Goal: Check status: Check status

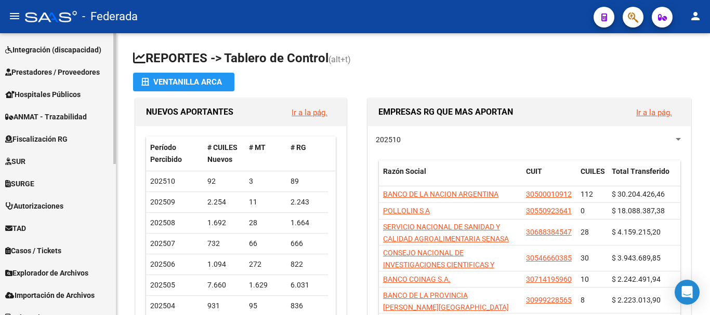
scroll to position [325, 0]
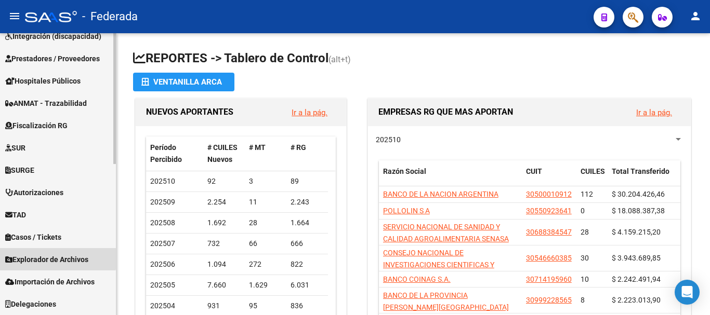
click at [48, 253] on link "Explorador de Archivos" at bounding box center [58, 259] width 116 height 22
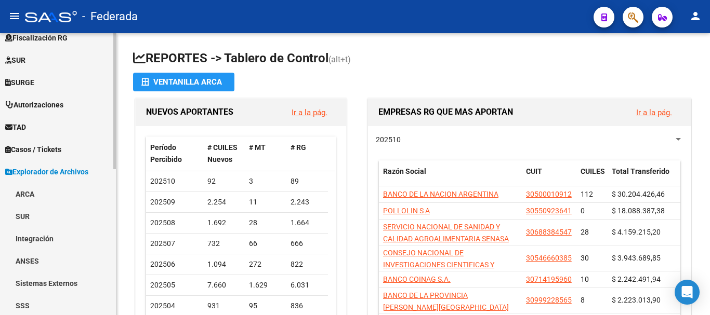
scroll to position [274, 0]
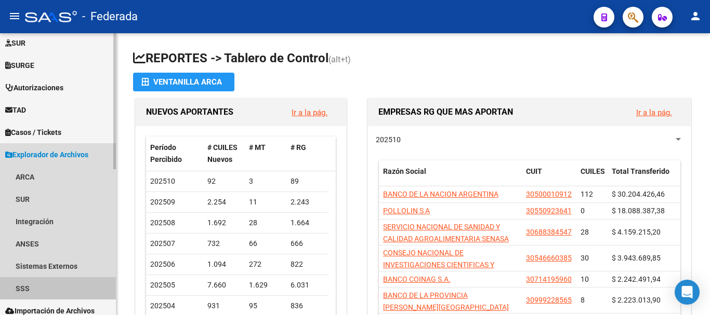
click at [37, 290] on link "SSS" at bounding box center [58, 289] width 116 height 22
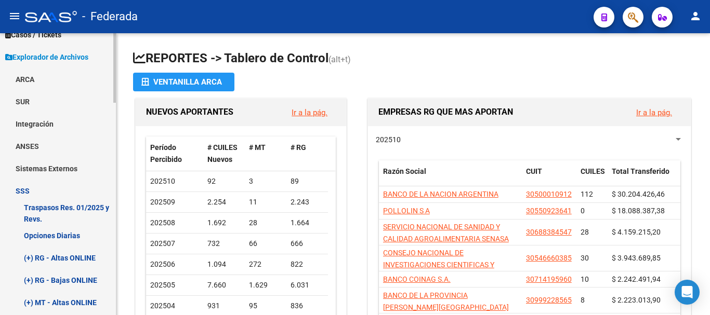
scroll to position [378, 0]
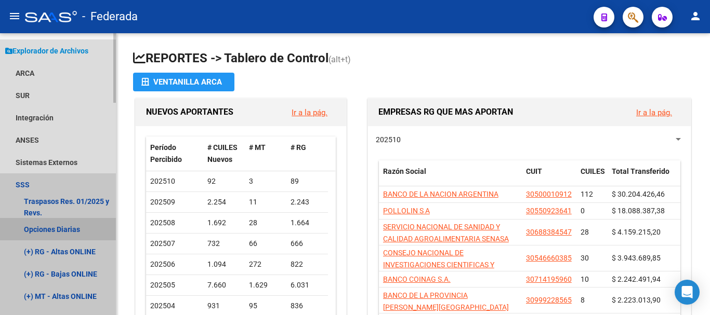
click at [56, 227] on link "Opciones Diarias" at bounding box center [58, 229] width 116 height 22
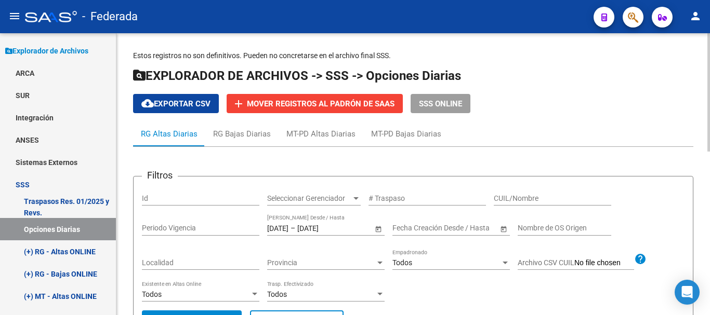
scroll to position [52, 0]
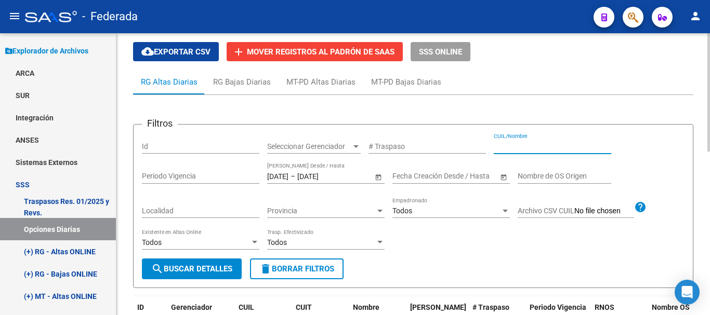
click at [520, 143] on input "CUIL/Nombre" at bounding box center [552, 146] width 117 height 9
paste input "23-37098373-9"
click at [504, 145] on input "23-37098373-9" at bounding box center [552, 146] width 117 height 9
click at [538, 149] on input "2337098373-9" at bounding box center [552, 146] width 117 height 9
type input "23370983739"
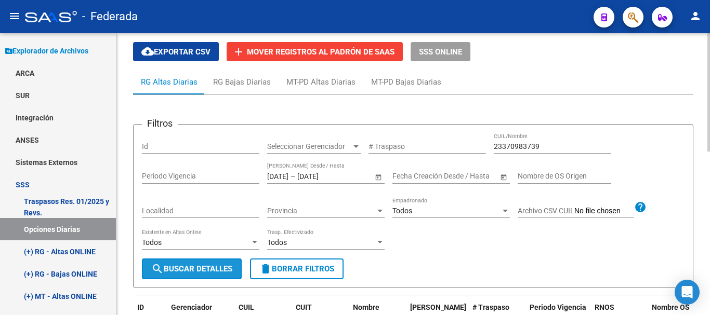
click at [210, 268] on span "search Buscar Detalles" at bounding box center [191, 269] width 81 height 9
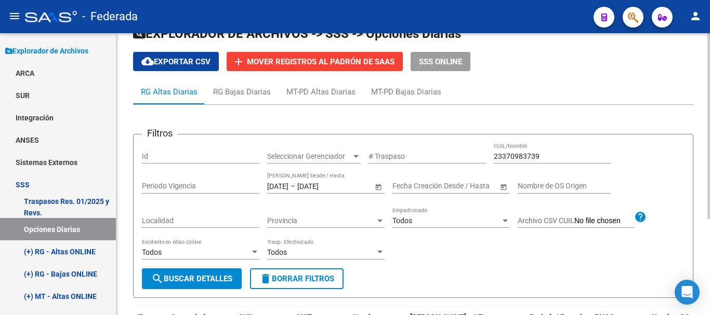
scroll to position [42, 0]
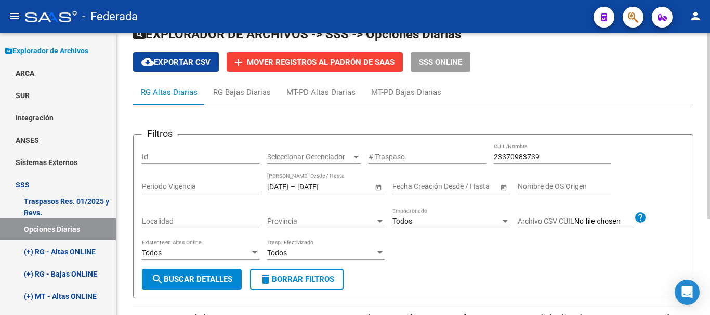
click at [376, 188] on span "Open calendar" at bounding box center [378, 187] width 25 height 25
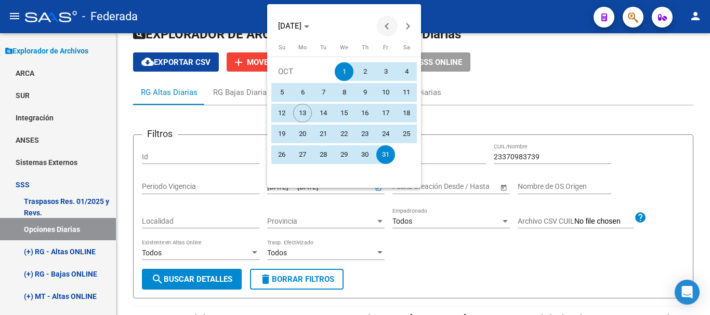
click at [389, 29] on button "Previous month" at bounding box center [387, 26] width 21 height 21
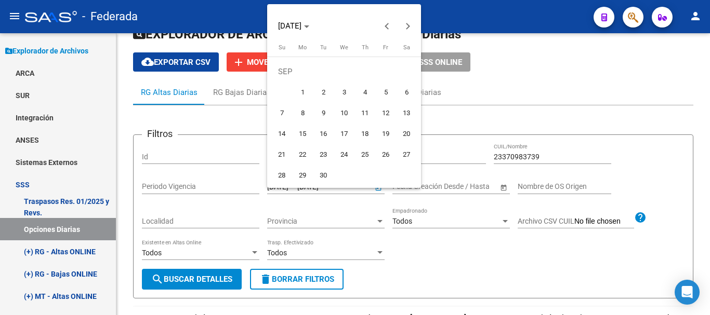
click at [302, 86] on span "1" at bounding box center [302, 92] width 19 height 19
type input "[DATE]"
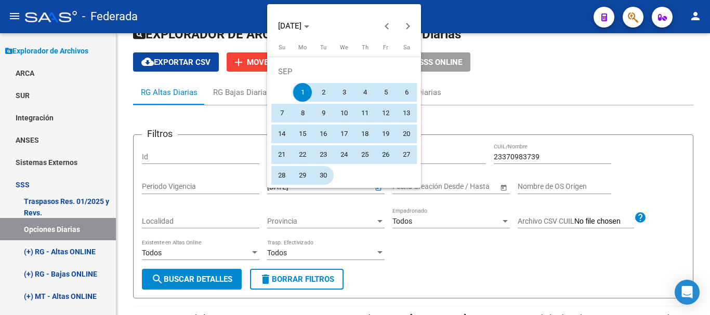
click at [325, 174] on span "30" at bounding box center [323, 175] width 19 height 19
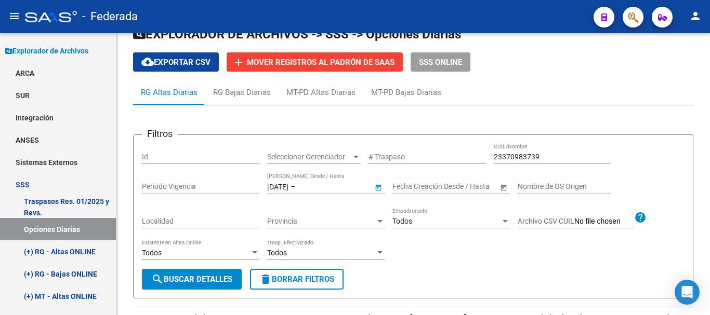
type input "[DATE]"
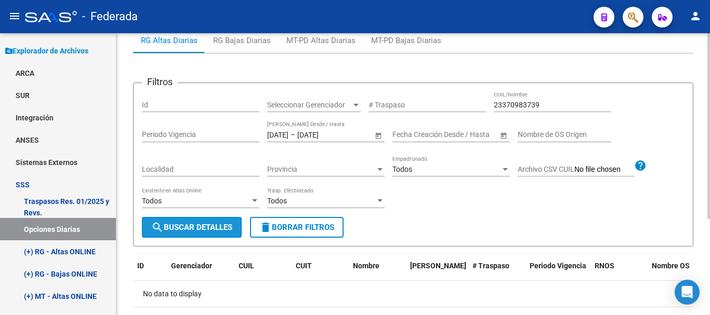
click at [218, 224] on span "search Buscar Detalles" at bounding box center [191, 227] width 81 height 9
click at [377, 134] on span "Open calendar" at bounding box center [378, 135] width 25 height 25
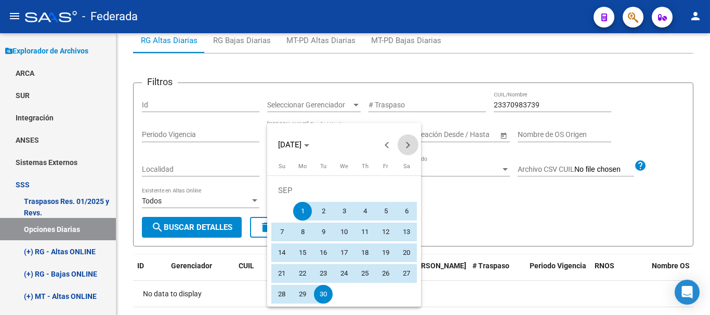
click at [405, 148] on button "Next month" at bounding box center [408, 145] width 21 height 21
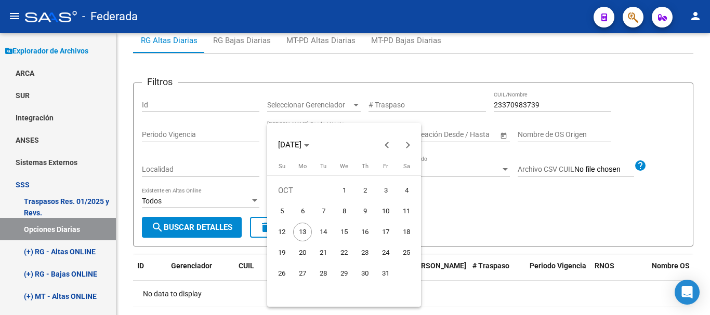
click at [339, 192] on span "1" at bounding box center [344, 190] width 19 height 19
type input "[DATE]"
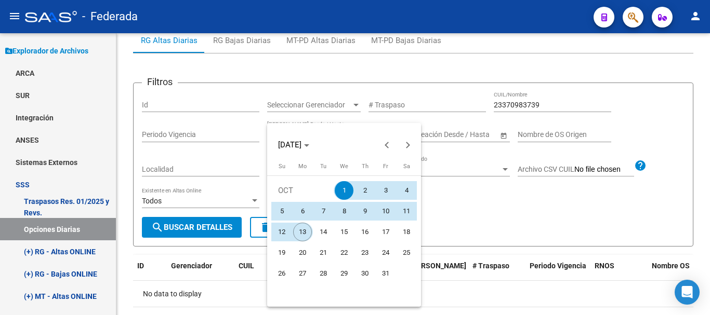
click at [303, 236] on span "13" at bounding box center [302, 232] width 19 height 19
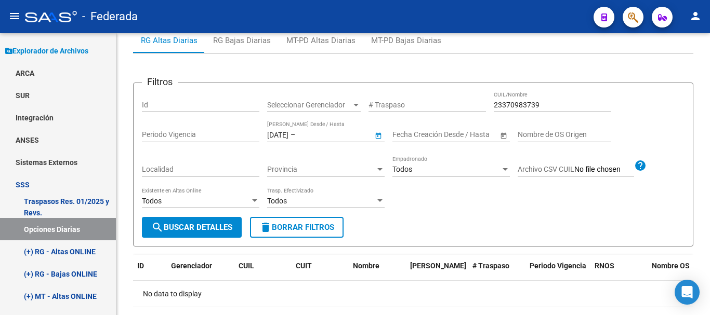
type input "[DATE]"
click at [166, 224] on span "search Buscar Detalles" at bounding box center [191, 227] width 81 height 9
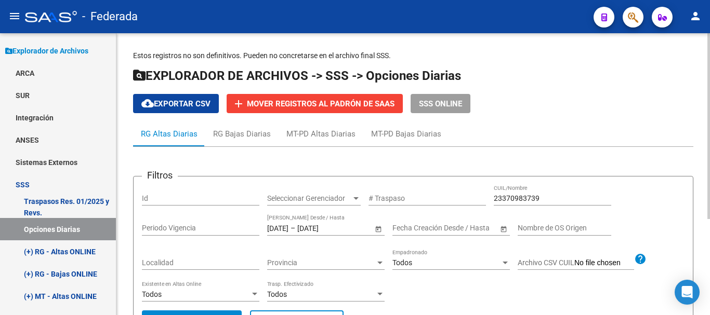
scroll to position [52, 0]
